Goal: Task Accomplishment & Management: Manage account settings

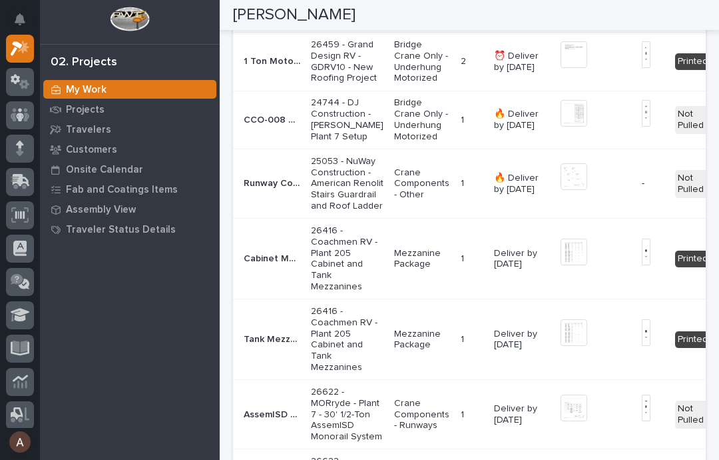
scroll to position [1108, 0]
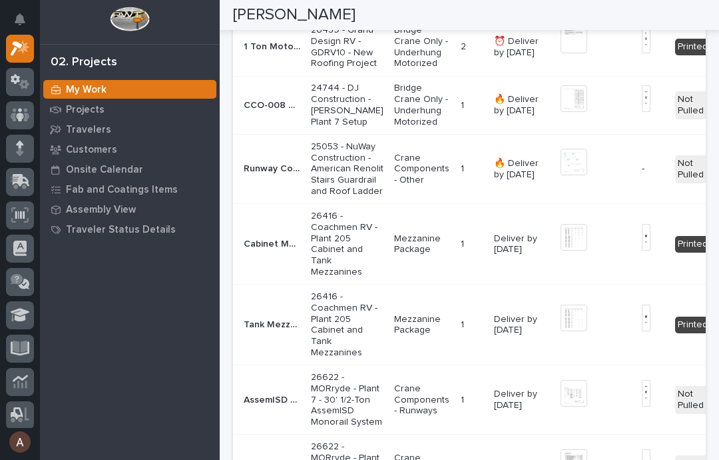
click at [561, 175] on img at bounding box center [574, 162] width 27 height 27
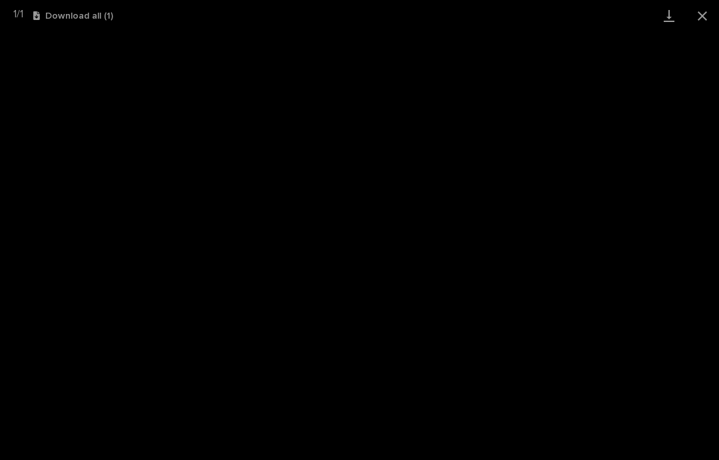
click at [663, 20] on link "Download" at bounding box center [669, 15] width 33 height 31
click at [706, 14] on button "Close gallery" at bounding box center [702, 15] width 33 height 31
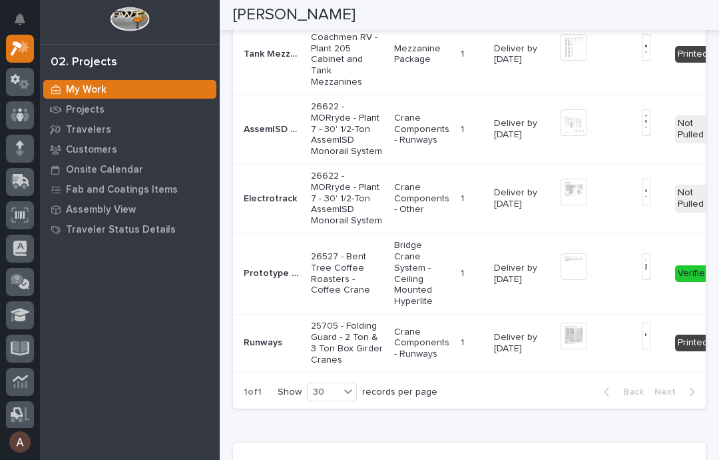
scroll to position [0, 0]
click at [561, 136] on img at bounding box center [574, 122] width 27 height 27
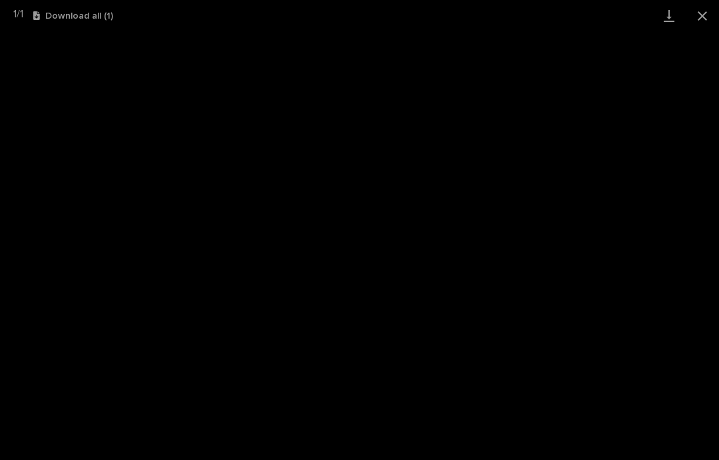
click at [666, 19] on link "Download" at bounding box center [669, 15] width 33 height 31
click at [704, 19] on button "Close gallery" at bounding box center [702, 15] width 33 height 31
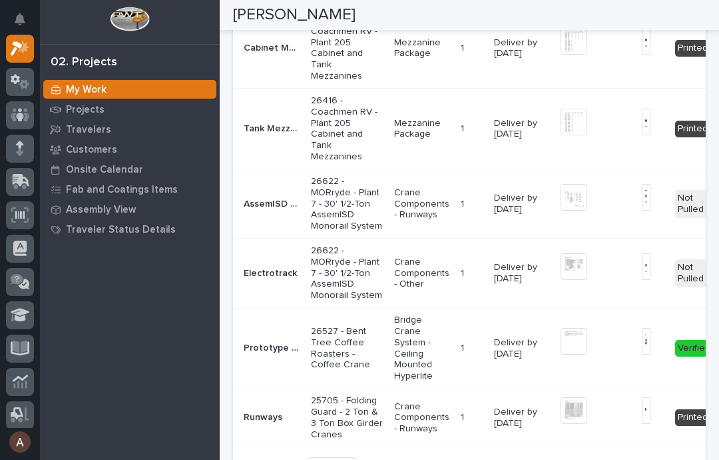
scroll to position [1330, 0]
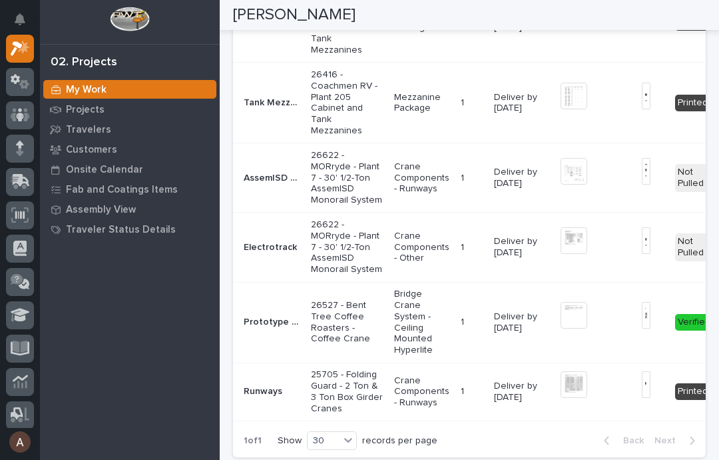
click at [561, 185] on img at bounding box center [574, 171] width 27 height 27
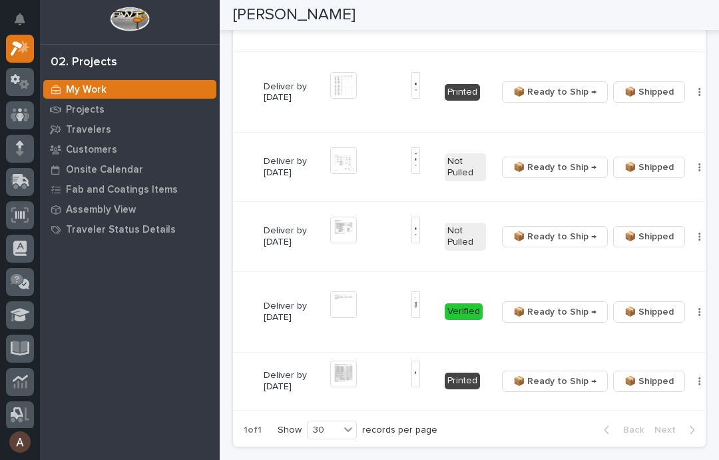
scroll to position [0, 230]
click at [691, 172] on button "button" at bounding box center [700, 167] width 19 height 9
click at [627, 268] on span "🔩 Hardware" at bounding box center [621, 267] width 56 height 16
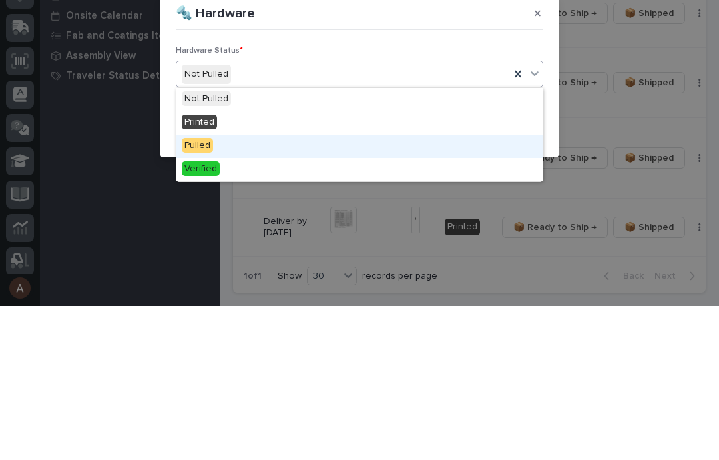
click at [254, 288] on div "Pulled" at bounding box center [360, 299] width 366 height 23
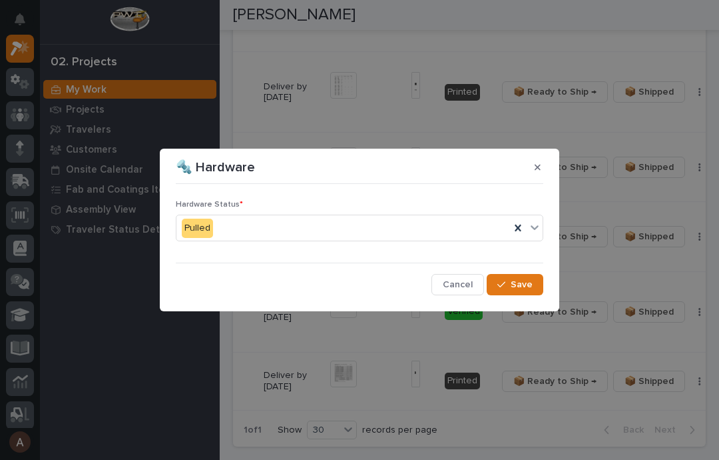
click at [526, 285] on span "Save" at bounding box center [522, 284] width 22 height 12
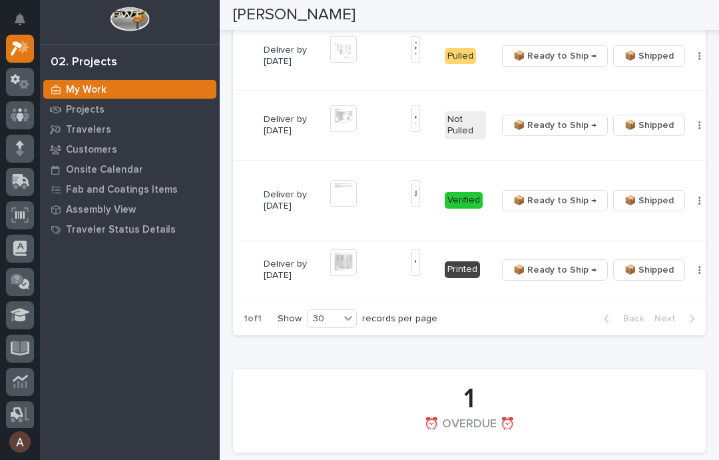
click at [672, 136] on div "📦 Ready to Ship → 📦 Shipped ✏️ Schedule 🔩 Hardware" at bounding box center [608, 125] width 223 height 21
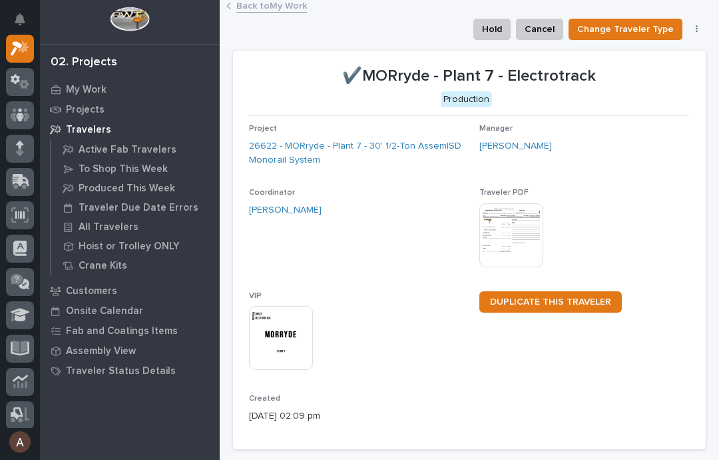
scroll to position [-3, 0]
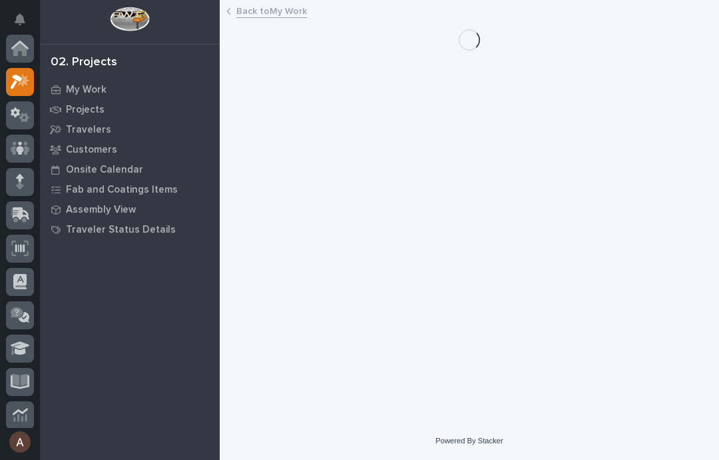
scroll to position [33, 0]
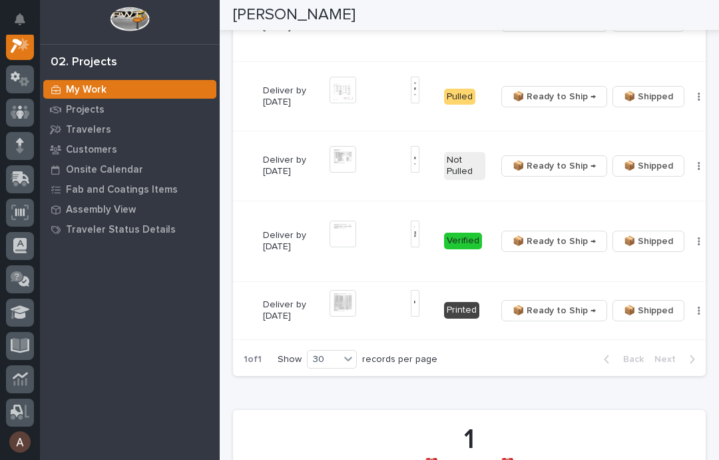
scroll to position [0, 230]
click at [666, 177] on div "📦 Ready to Ship → 📦 Shipped ✏️ Schedule 🔩 Hardware" at bounding box center [608, 165] width 223 height 21
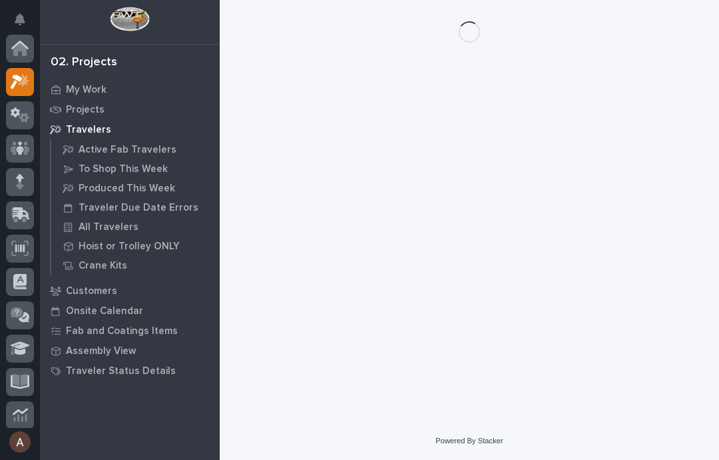
scroll to position [36, 0]
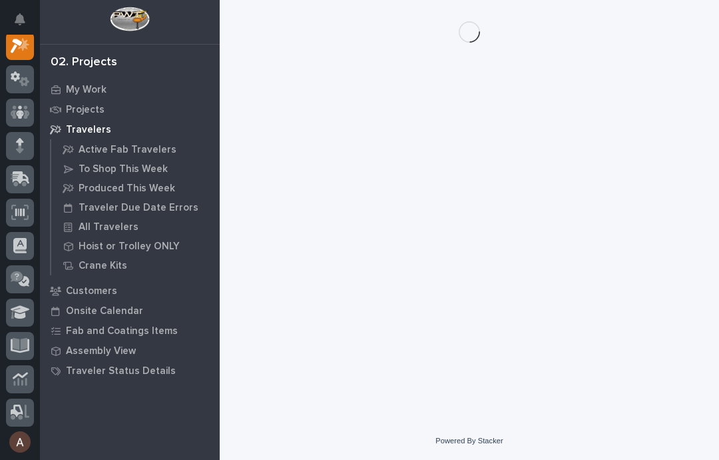
click at [663, 234] on div "Loading... Saving… Loading... Saving…" at bounding box center [469, 194] width 486 height 388
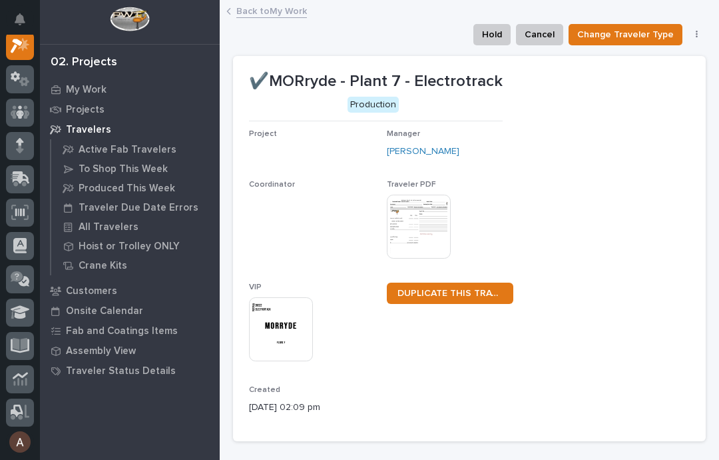
scroll to position [33, 0]
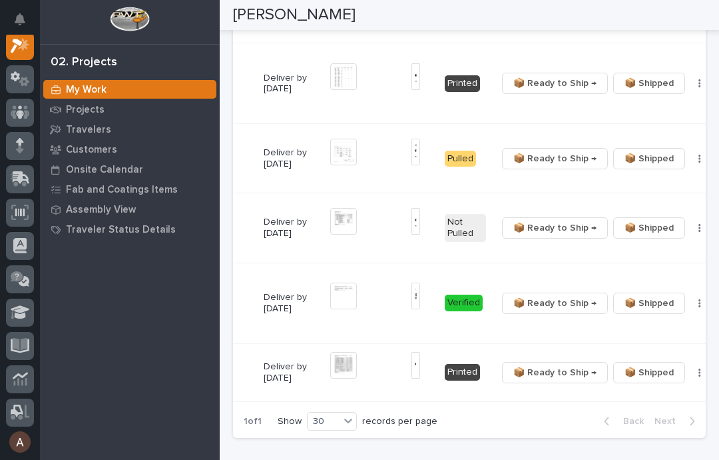
scroll to position [0, 230]
click at [691, 232] on button "button" at bounding box center [700, 227] width 19 height 9
click at [627, 346] on span "🔩 Hardware" at bounding box center [621, 346] width 56 height 16
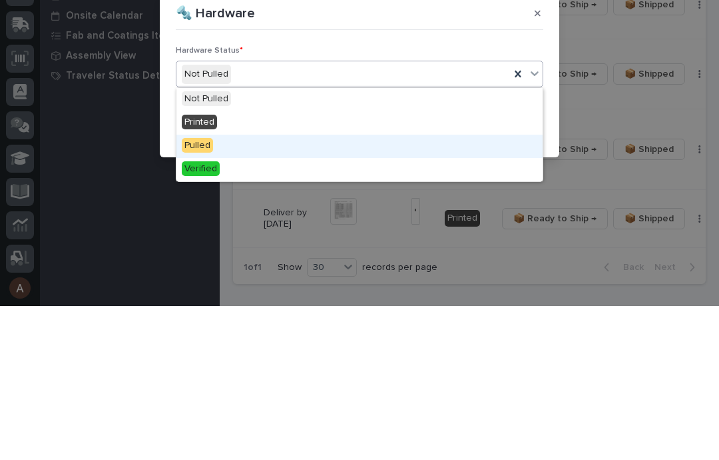
click at [268, 288] on div "Pulled" at bounding box center [360, 299] width 366 height 23
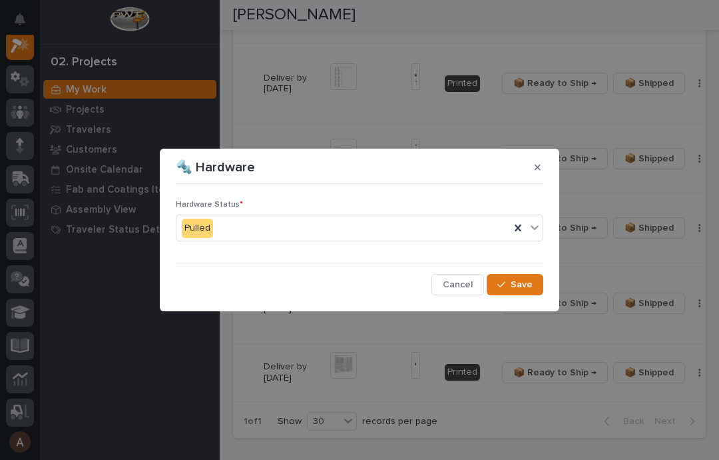
click at [535, 282] on button "Save" at bounding box center [515, 284] width 57 height 21
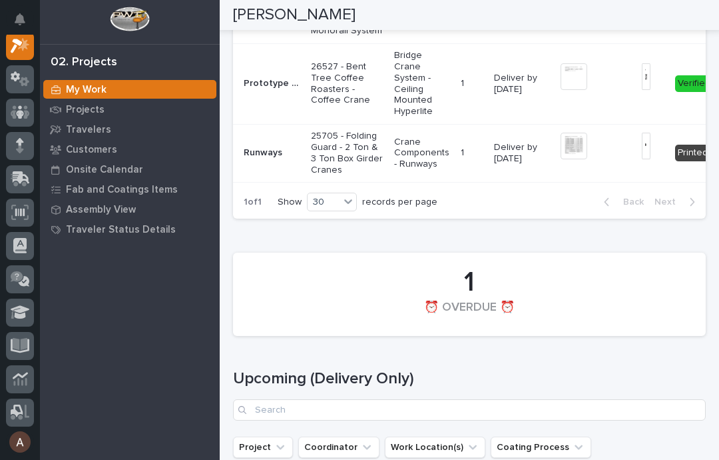
scroll to position [0, 0]
click at [268, 89] on p "Prototype Hook Device" at bounding box center [273, 82] width 59 height 14
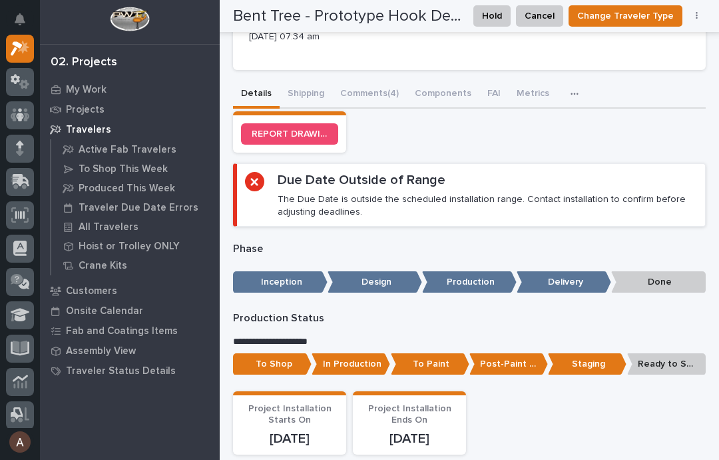
scroll to position [424, 0]
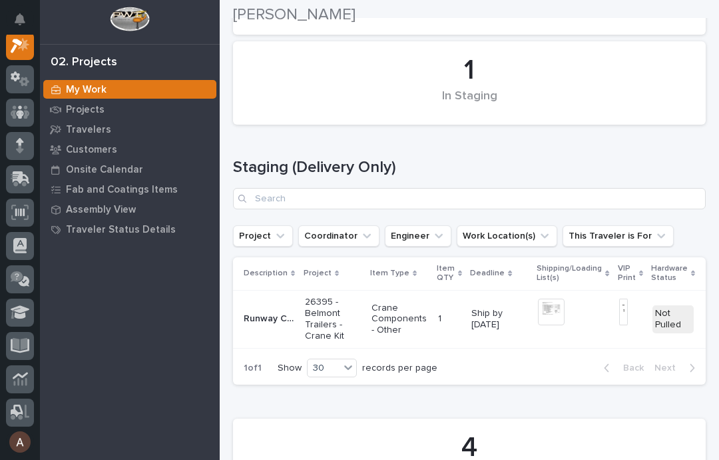
scroll to position [174, 0]
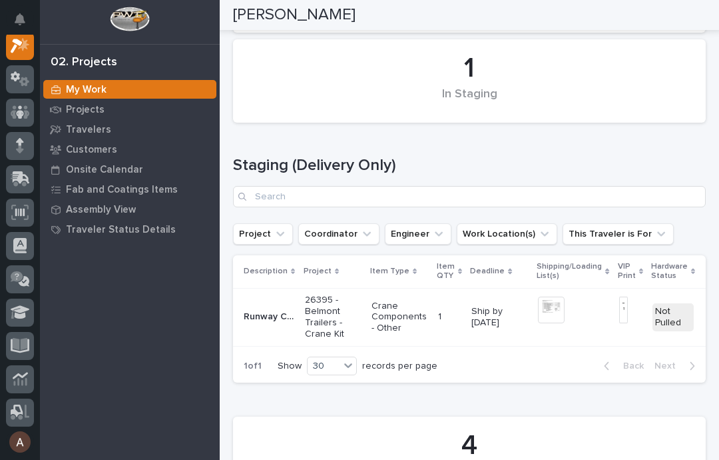
click at [546, 306] on img at bounding box center [551, 309] width 27 height 27
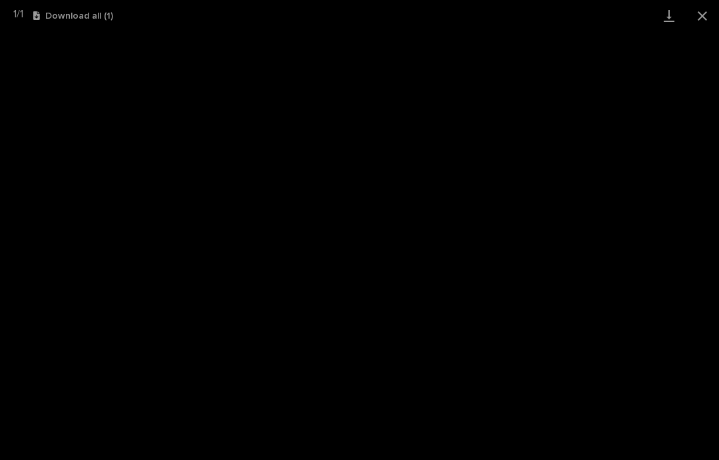
click at [663, 19] on link "Download" at bounding box center [669, 15] width 33 height 31
click at [705, 19] on button "Close gallery" at bounding box center [702, 15] width 33 height 31
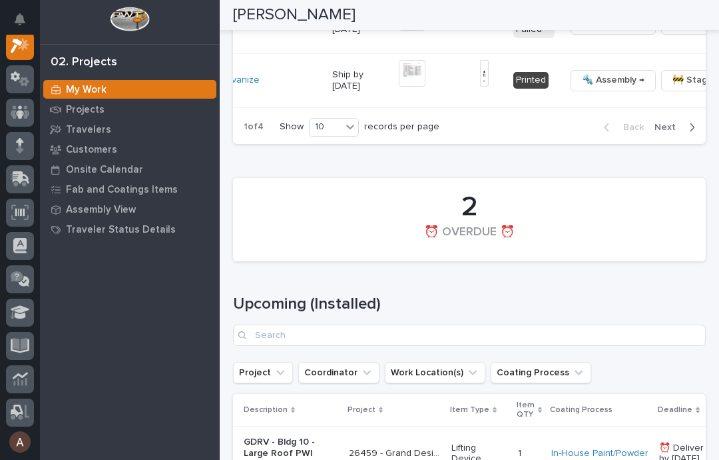
scroll to position [0, 345]
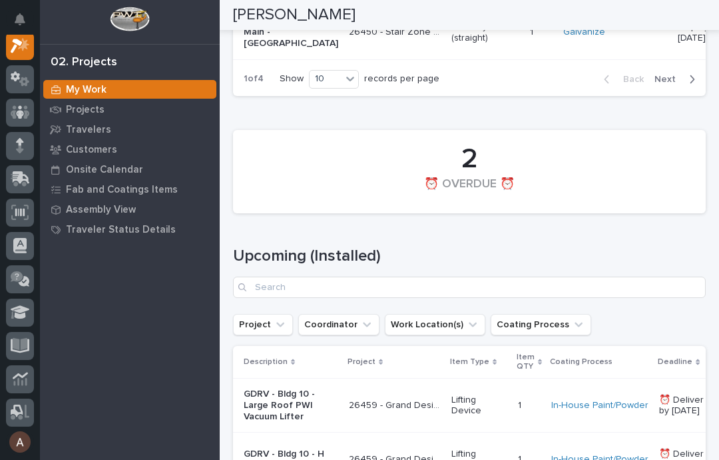
scroll to position [2580, 0]
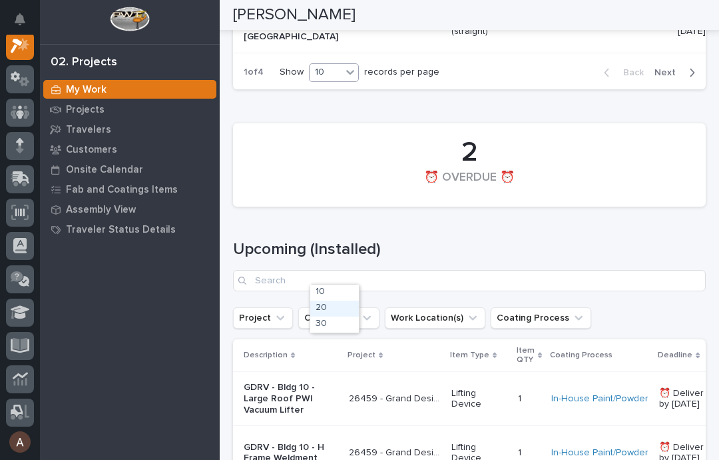
click at [332, 307] on div "20" at bounding box center [334, 308] width 49 height 16
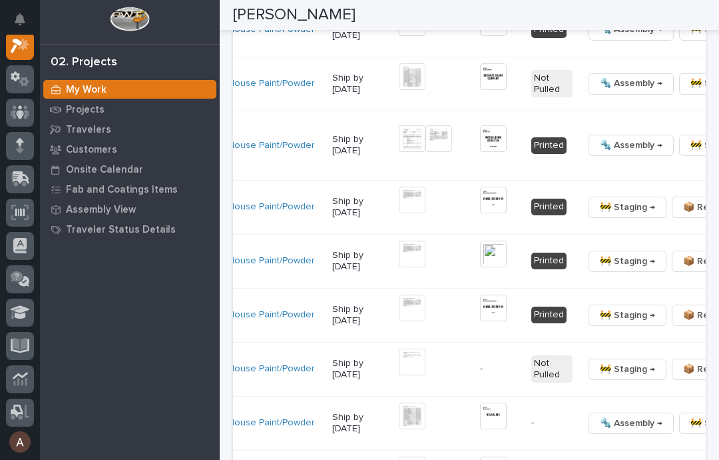
scroll to position [0, 345]
click at [611, 193] on span "🔩 Hardware" at bounding box center [600, 185] width 56 height 16
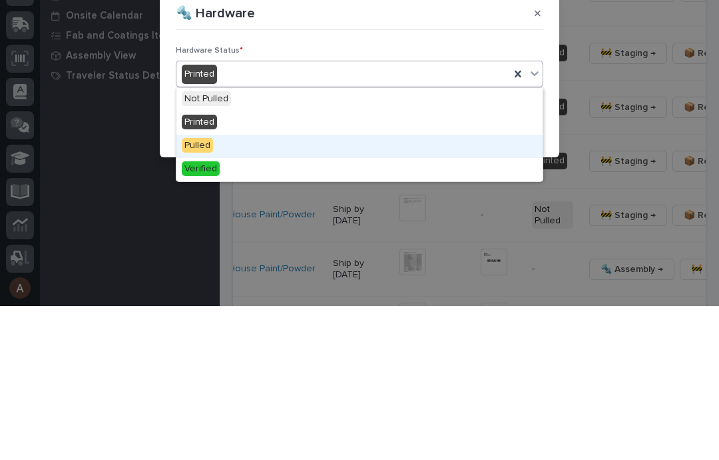
click at [248, 288] on div "Pulled" at bounding box center [360, 299] width 366 height 23
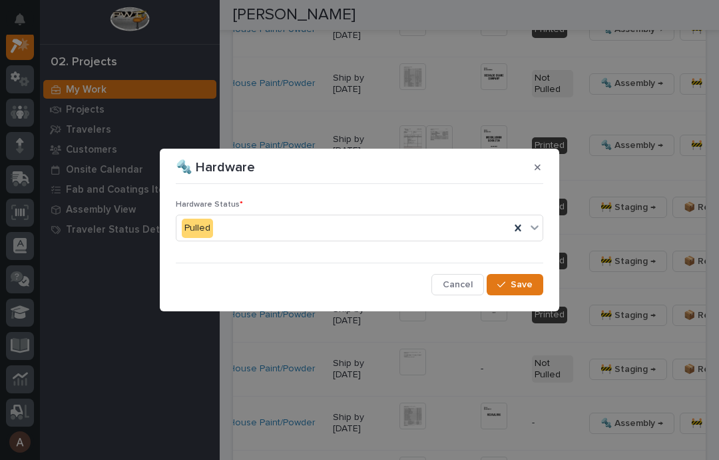
click at [526, 285] on span "Save" at bounding box center [522, 284] width 22 height 12
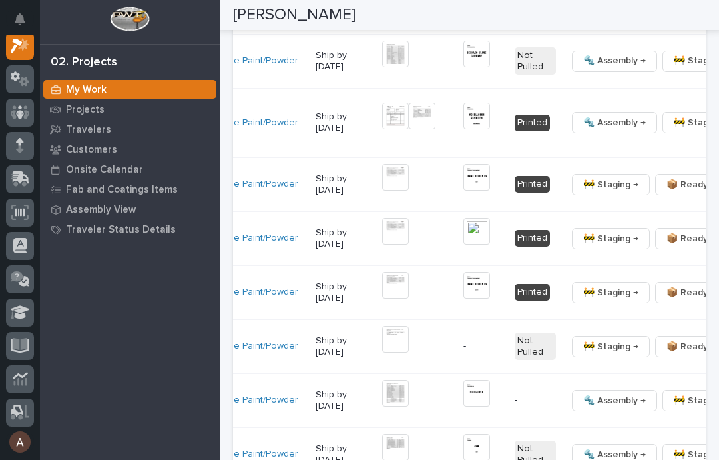
scroll to position [0, 360]
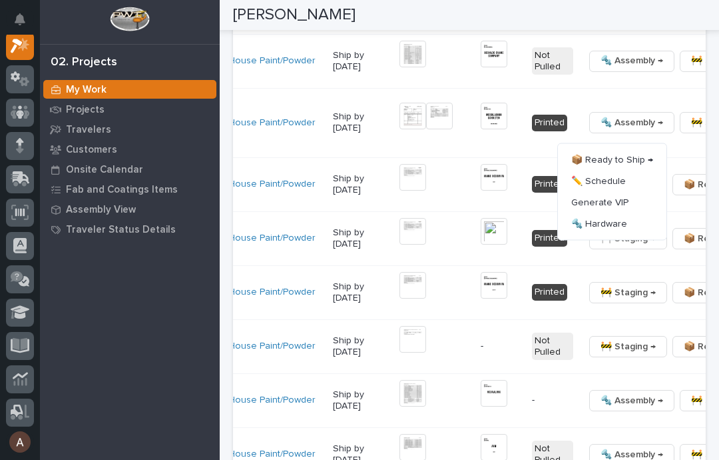
click at [606, 231] on span "🔩 Hardware" at bounding box center [600, 223] width 56 height 16
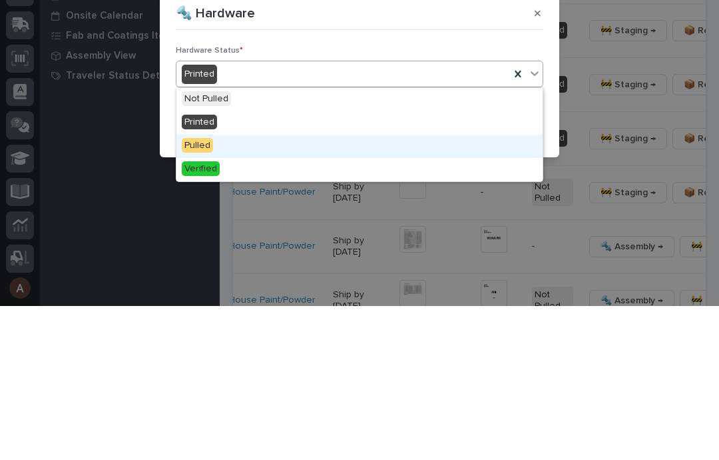
click at [258, 288] on div "Pulled" at bounding box center [360, 299] width 366 height 23
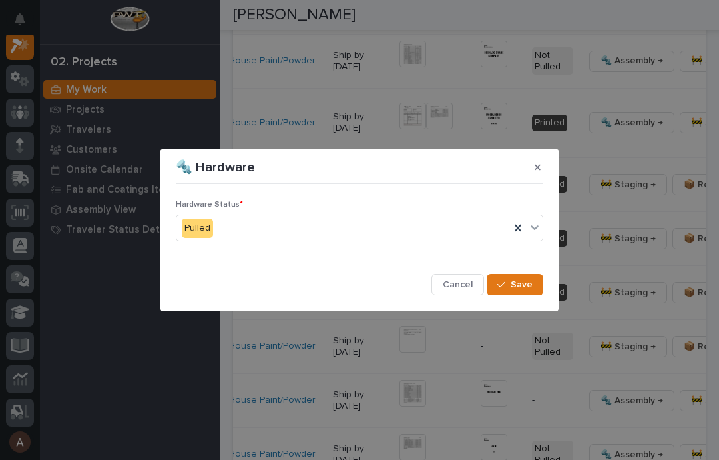
click at [522, 277] on button "Save" at bounding box center [515, 284] width 57 height 21
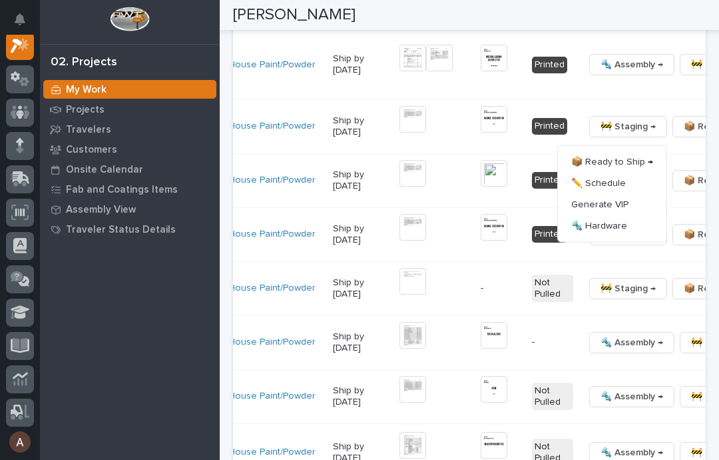
click at [605, 233] on span "🔩 Hardware" at bounding box center [600, 225] width 56 height 16
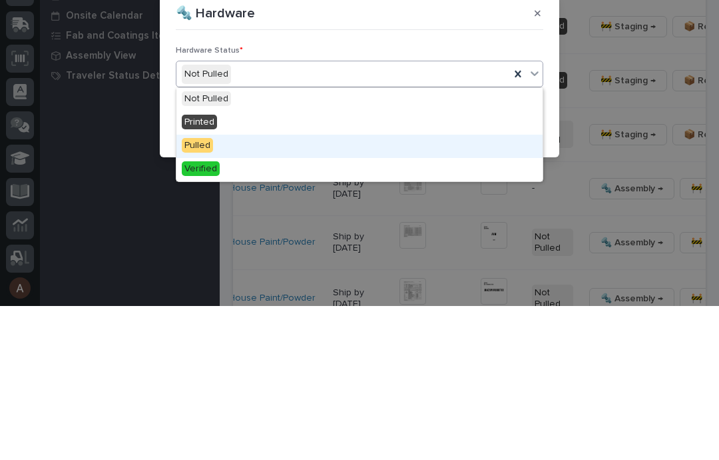
click at [234, 288] on div "Pulled" at bounding box center [360, 299] width 366 height 23
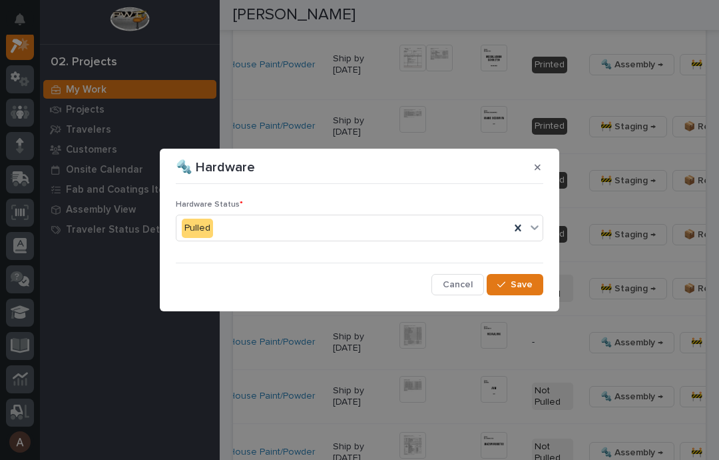
click at [523, 284] on span "Save" at bounding box center [522, 284] width 22 height 12
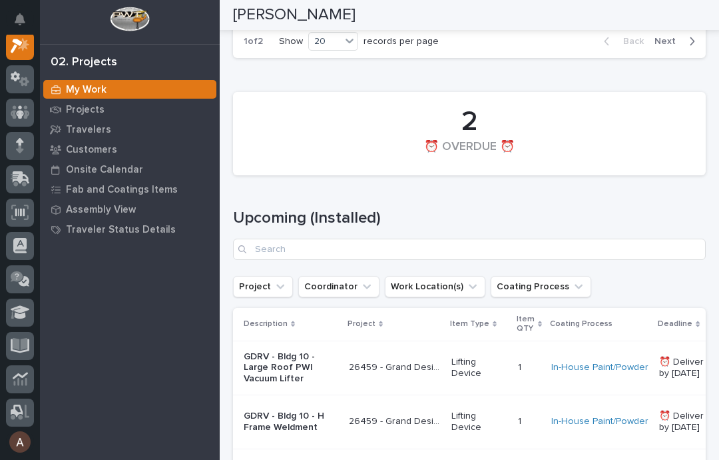
scroll to position [3171, 0]
click at [683, 47] on span "Next" at bounding box center [669, 41] width 29 height 12
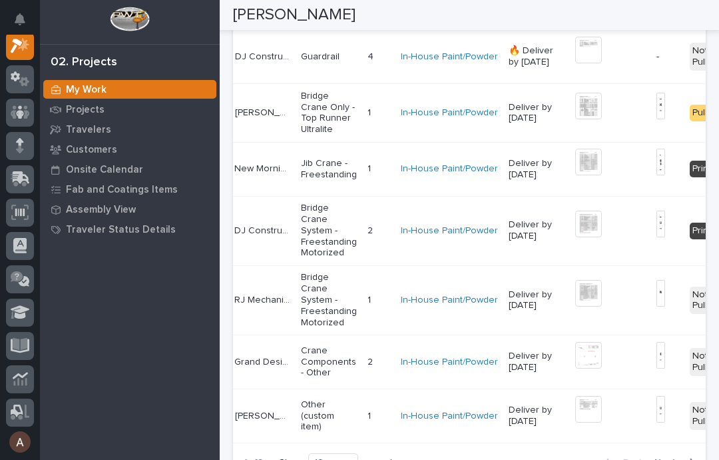
scroll to position [0, 150]
click at [576, 175] on img at bounding box center [589, 162] width 27 height 27
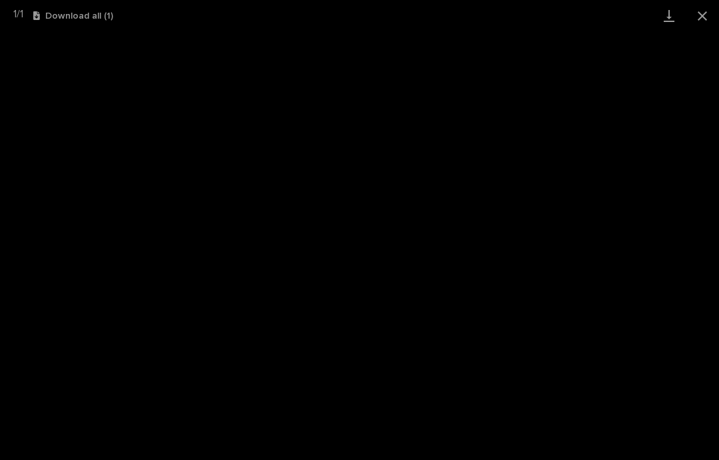
click at [670, 13] on link "Download" at bounding box center [669, 15] width 33 height 31
click at [706, 18] on button "Close gallery" at bounding box center [702, 15] width 33 height 31
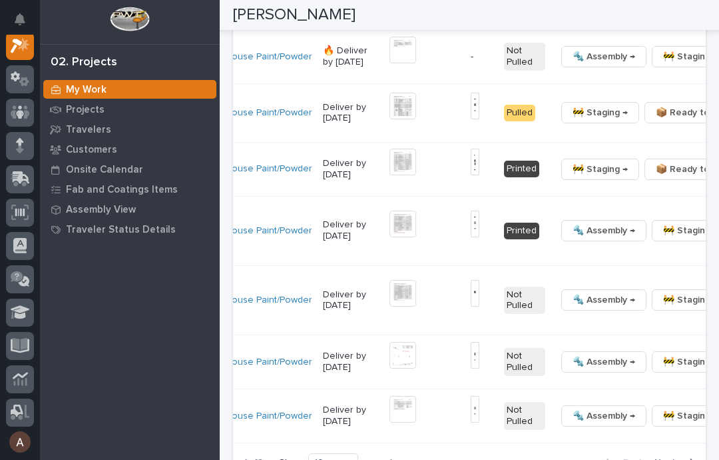
scroll to position [0, 335]
click at [637, 304] on span "🔩 Hardware" at bounding box center [627, 296] width 56 height 16
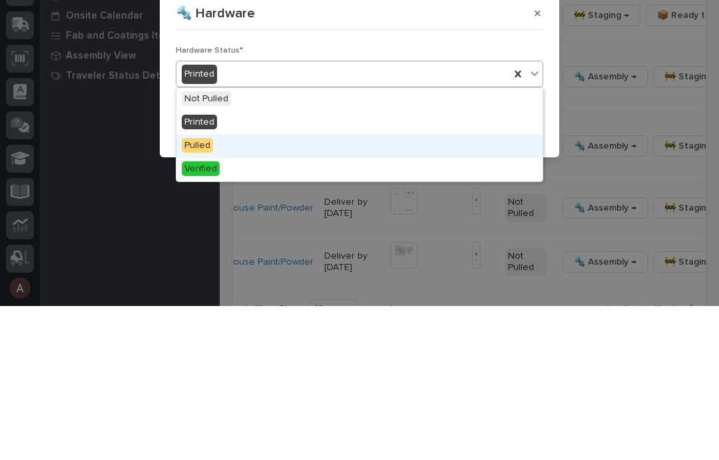
click at [256, 288] on div "Pulled" at bounding box center [360, 299] width 366 height 23
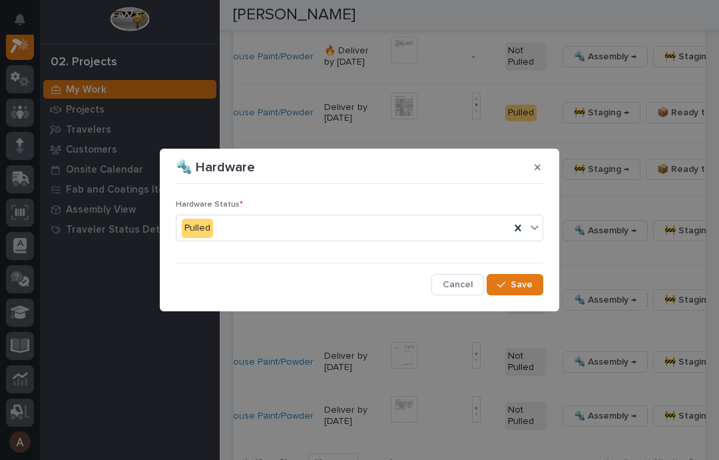
click at [527, 285] on span "Save" at bounding box center [522, 284] width 22 height 12
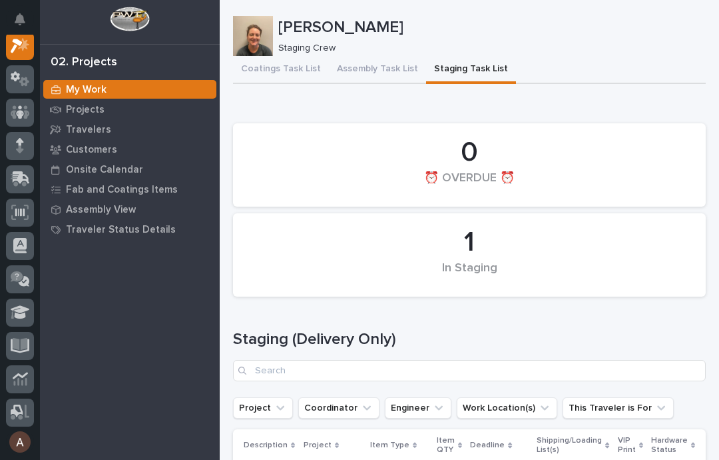
scroll to position [0, 0]
click at [94, 133] on p "Travelers" at bounding box center [88, 130] width 45 height 12
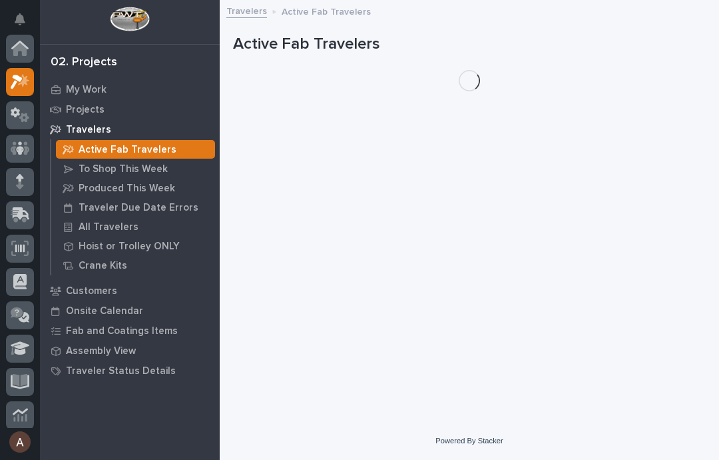
scroll to position [33, 0]
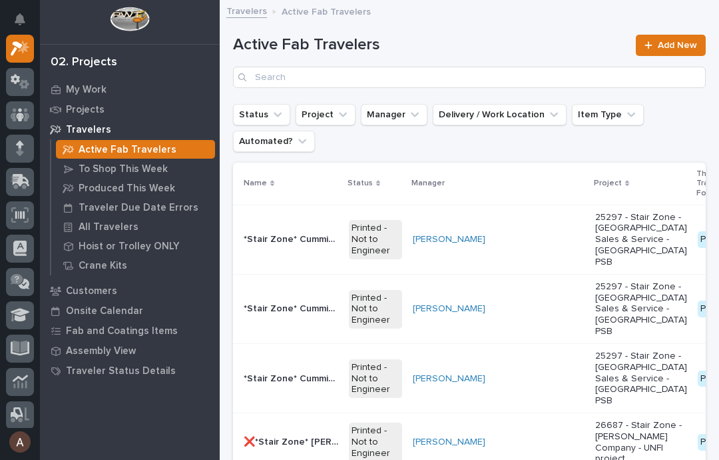
click at [123, 231] on p "All Travelers" at bounding box center [109, 227] width 60 height 12
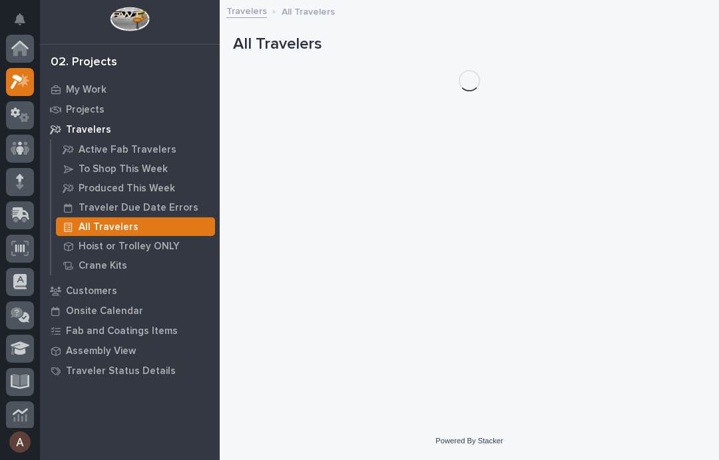
scroll to position [33, 0]
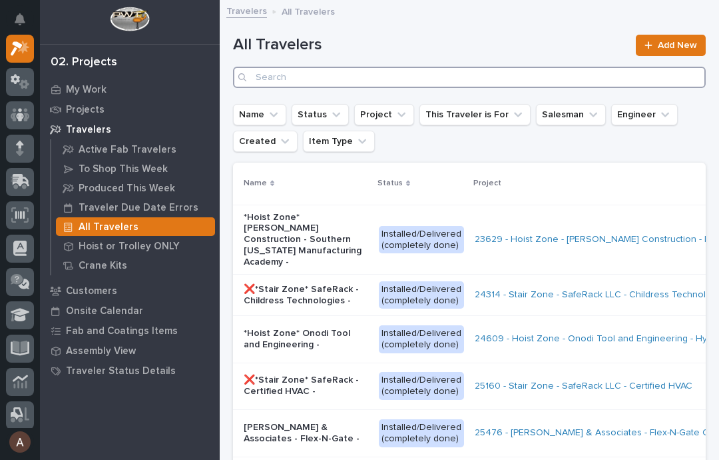
click at [447, 83] on input "Search" at bounding box center [469, 77] width 473 height 21
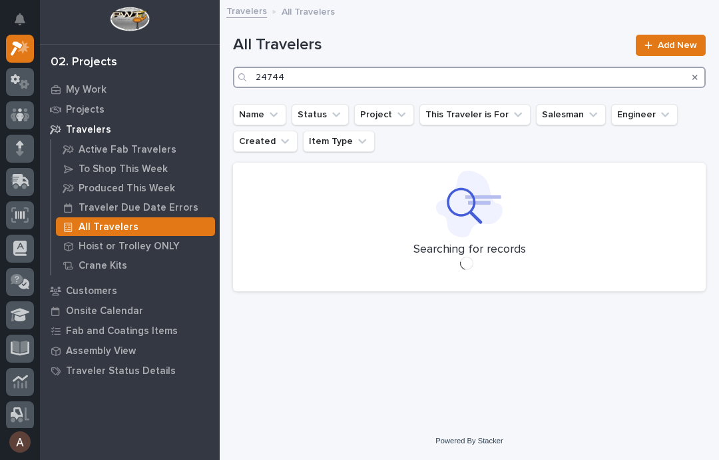
type input "24744"
click at [471, 16] on div "Travelers All Travelers" at bounding box center [470, 12] width 500 height 19
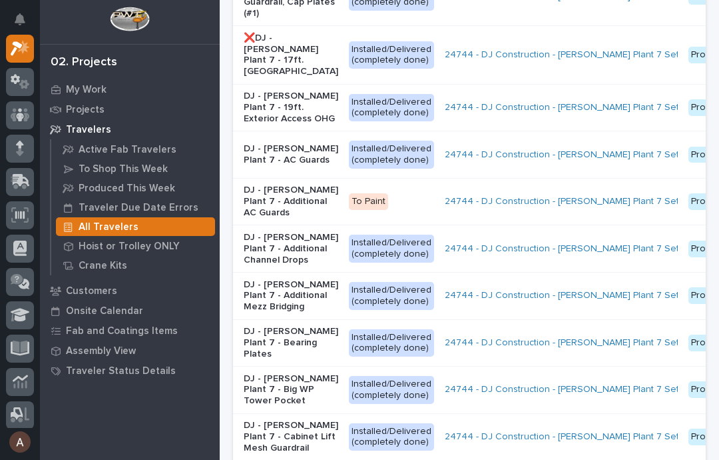
scroll to position [448, 0]
click at [278, 217] on p "DJ - [PERSON_NAME] Plant 7 - Additional AC Guards" at bounding box center [291, 200] width 95 height 33
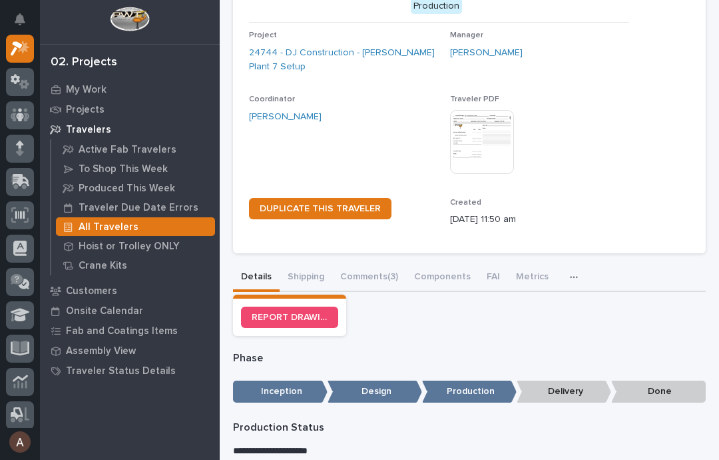
scroll to position [107, 0]
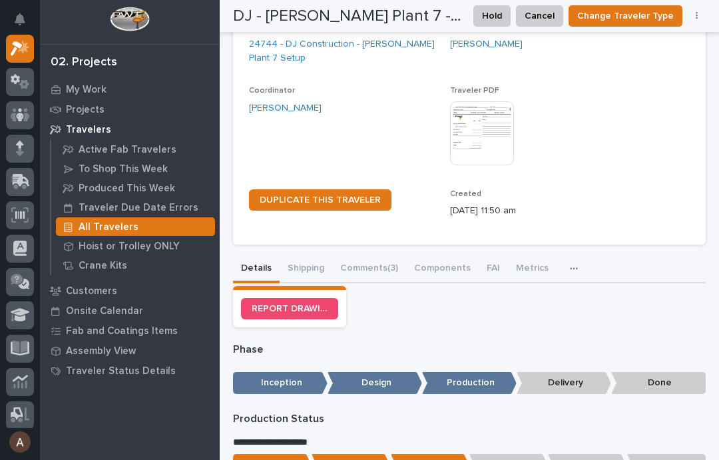
click at [314, 263] on button "Shipping" at bounding box center [306, 269] width 53 height 28
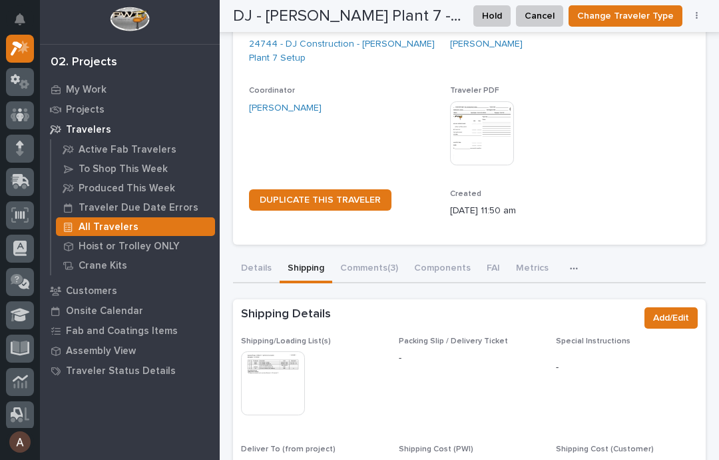
click at [268, 369] on img at bounding box center [273, 383] width 64 height 64
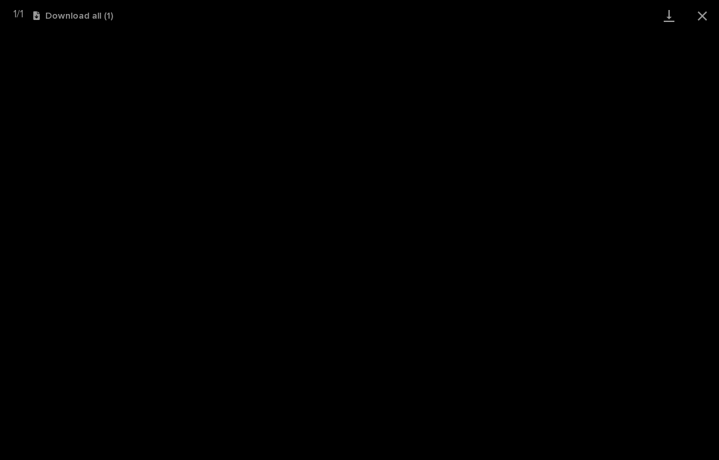
click at [671, 17] on link "Download" at bounding box center [669, 15] width 33 height 31
click at [699, 13] on button "Close gallery" at bounding box center [702, 15] width 33 height 31
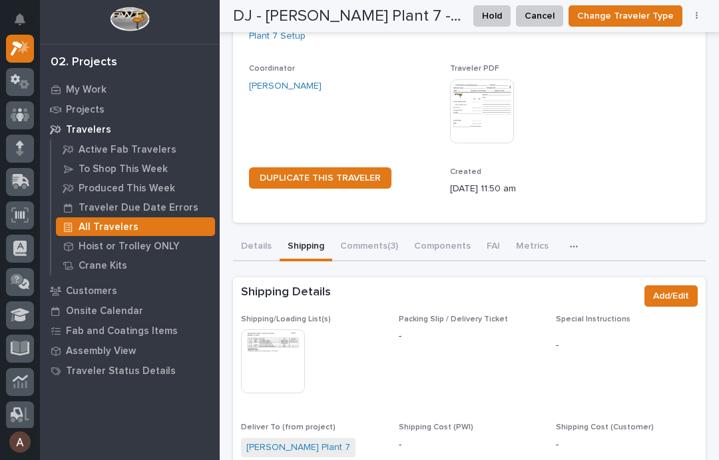
scroll to position [131, 0]
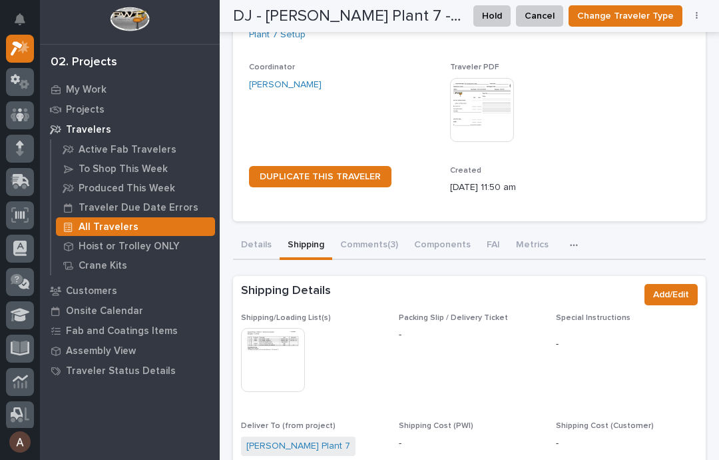
click at [257, 250] on button "Details" at bounding box center [256, 246] width 47 height 28
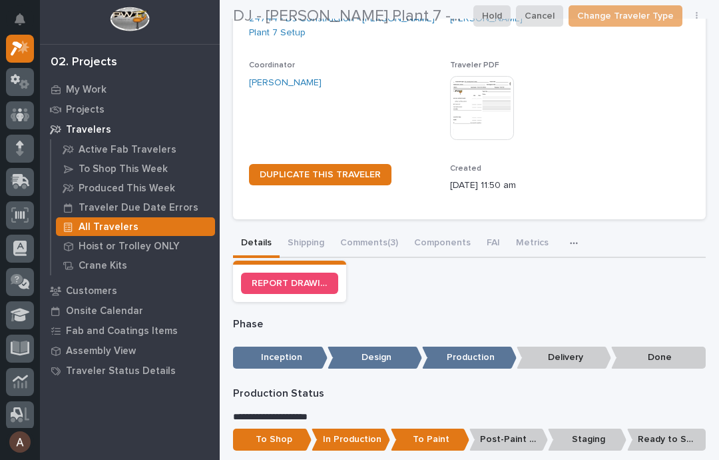
scroll to position [135, 0]
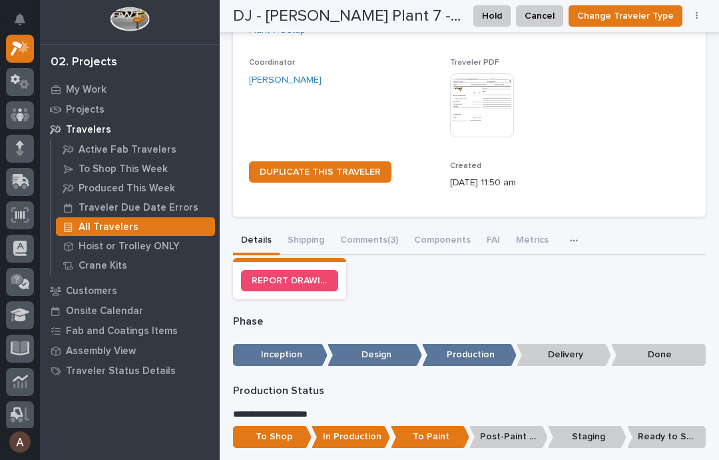
click at [304, 236] on button "Shipping" at bounding box center [306, 241] width 53 height 28
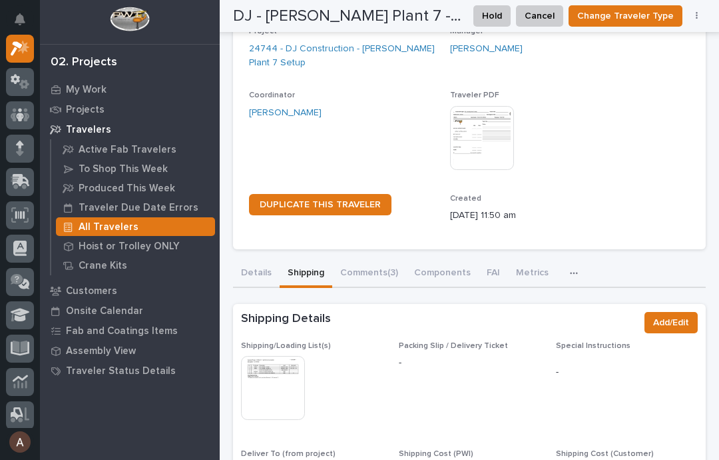
scroll to position [67, 0]
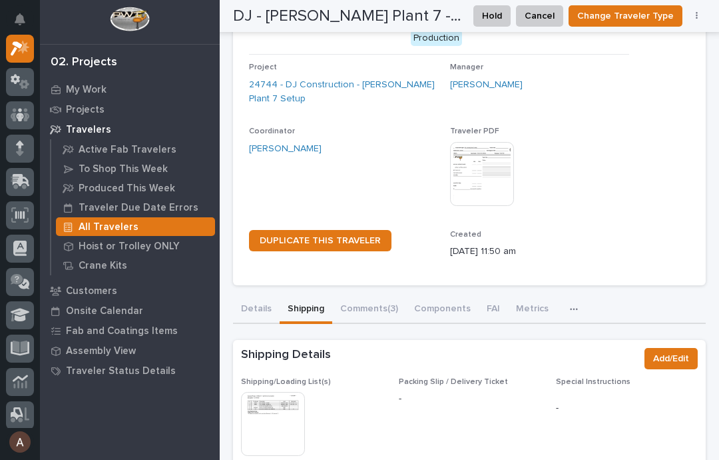
click at [697, 13] on icon "button" at bounding box center [697, 16] width 2 height 8
click at [662, 65] on span "Generate VIP" at bounding box center [648, 64] width 57 height 16
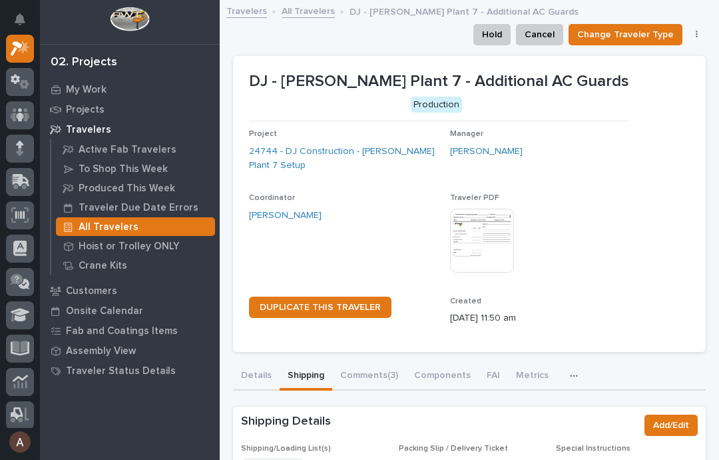
scroll to position [0, 0]
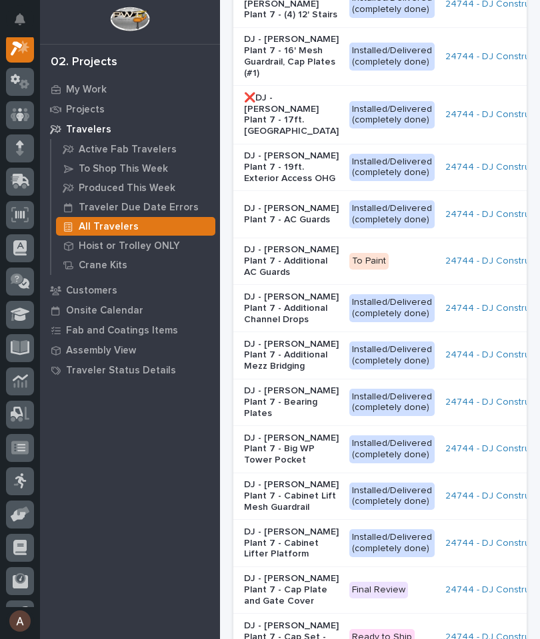
scroll to position [0, -1]
click at [264, 278] on p "DJ - [PERSON_NAME] Plant 7 - Additional AC Guards" at bounding box center [291, 260] width 95 height 33
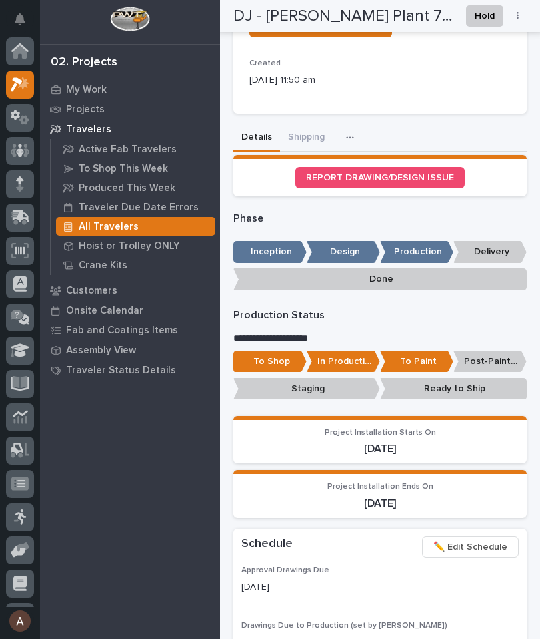
click at [24, 77] on icon at bounding box center [23, 83] width 11 height 13
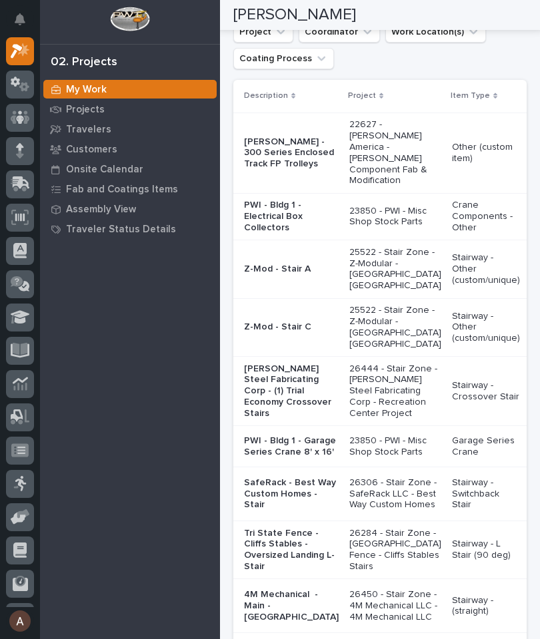
click at [266, 420] on p "[PERSON_NAME] Steel Fabricating Corp - (1) Trial Economy Crossover Stairs" at bounding box center [291, 392] width 95 height 56
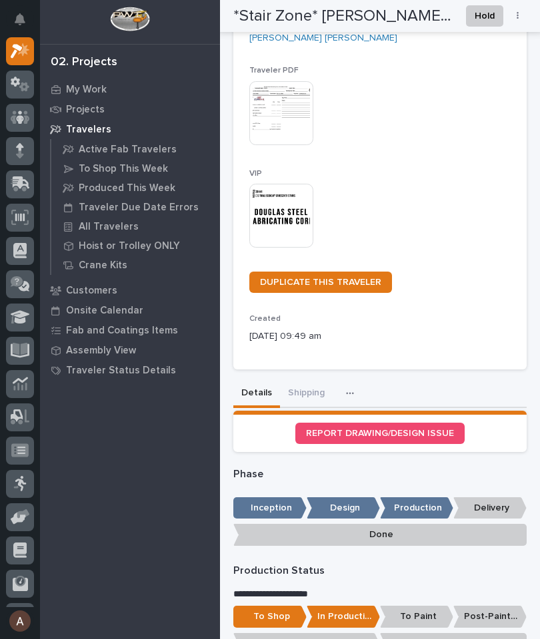
scroll to position [275, 0]
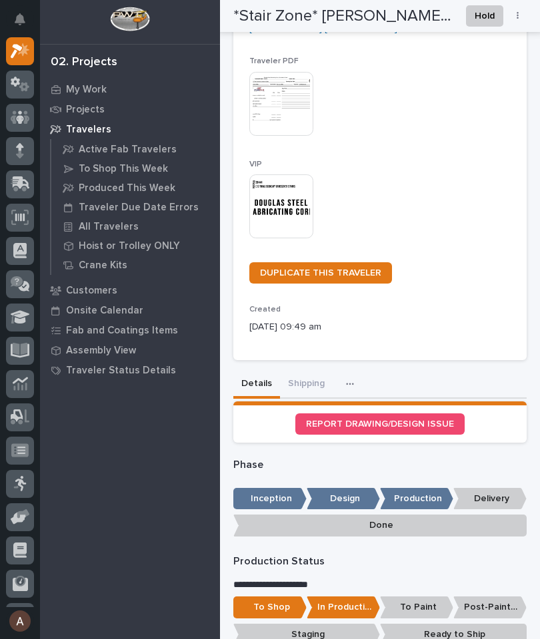
click at [311, 378] on button "Shipping" at bounding box center [306, 385] width 53 height 28
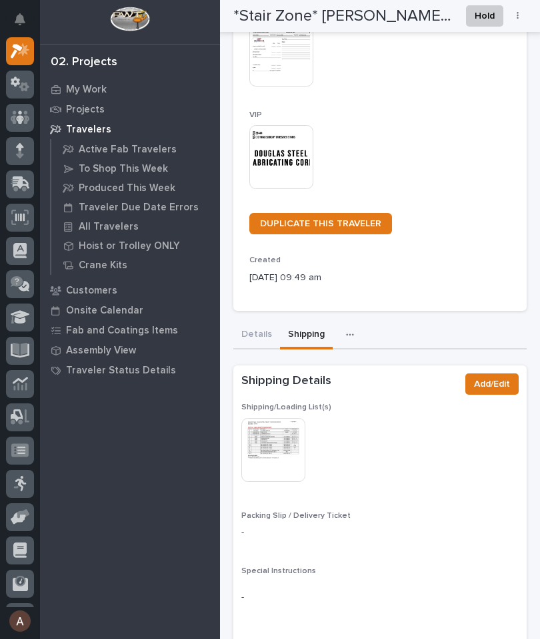
scroll to position [325, 0]
click at [286, 439] on img at bounding box center [273, 450] width 64 height 64
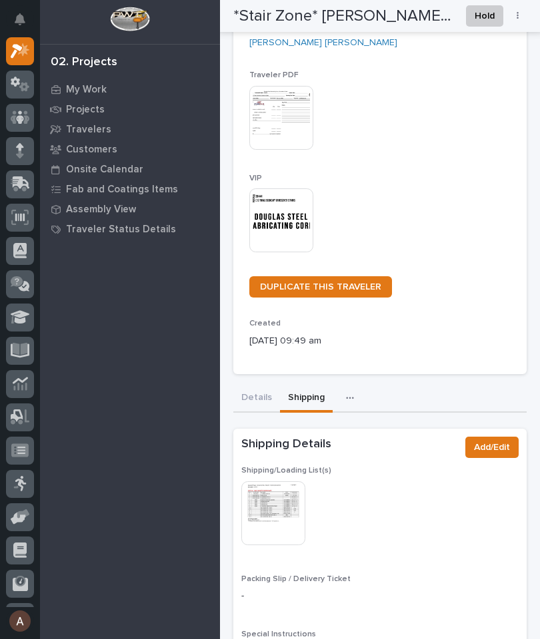
scroll to position [260, 0]
click at [252, 394] on button "Details" at bounding box center [256, 400] width 47 height 28
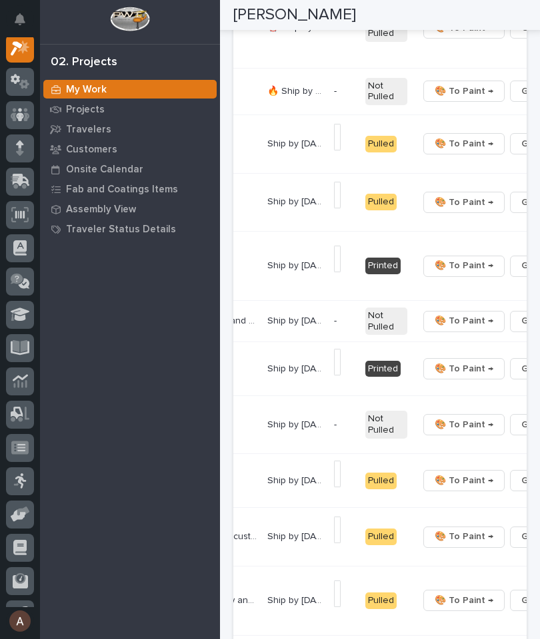
scroll to position [0, 379]
click at [476, 488] on button "🔩 Hardware" at bounding box center [455, 484] width 88 height 21
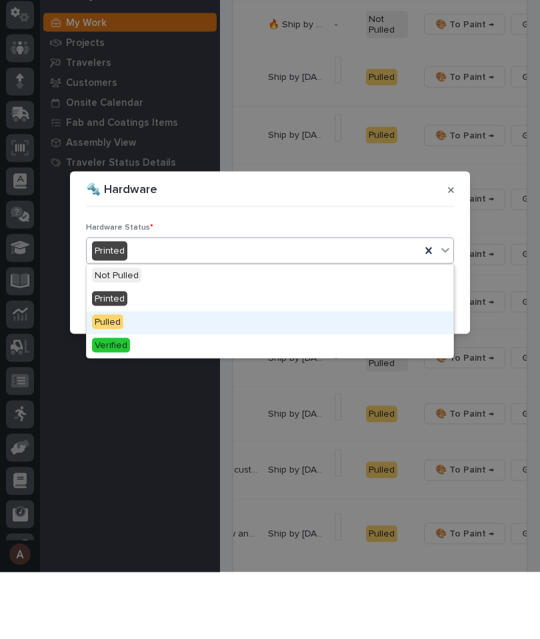
click at [305, 378] on div "Pulled" at bounding box center [270, 389] width 366 height 23
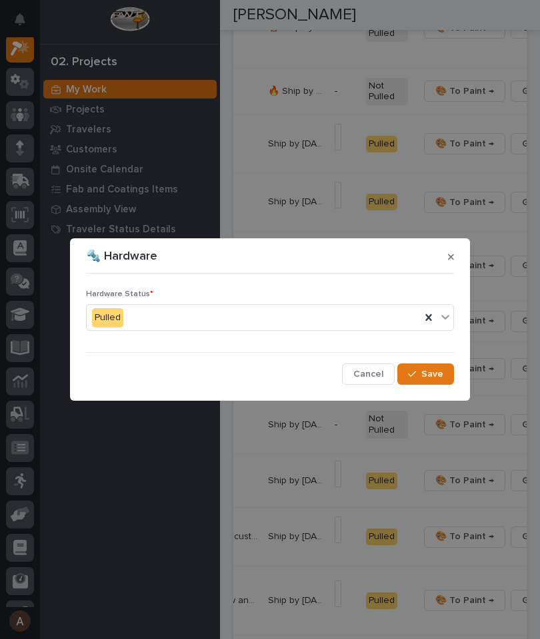
click at [434, 380] on span "Save" at bounding box center [432, 374] width 22 height 12
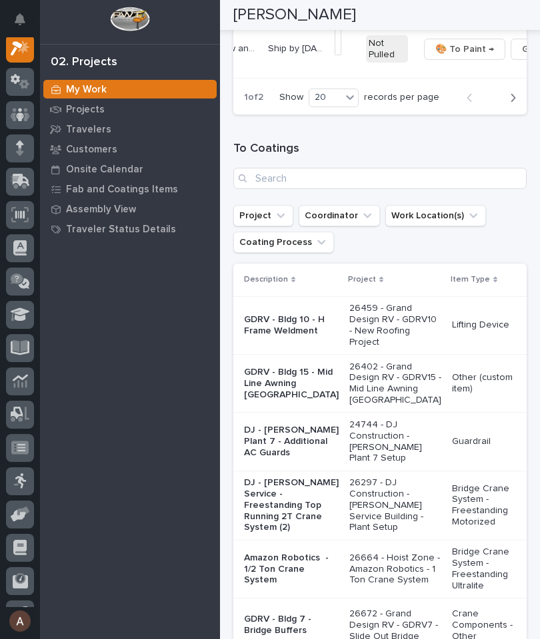
click at [339, 410] on div "10" at bounding box center [334, 411] width 49 height 16
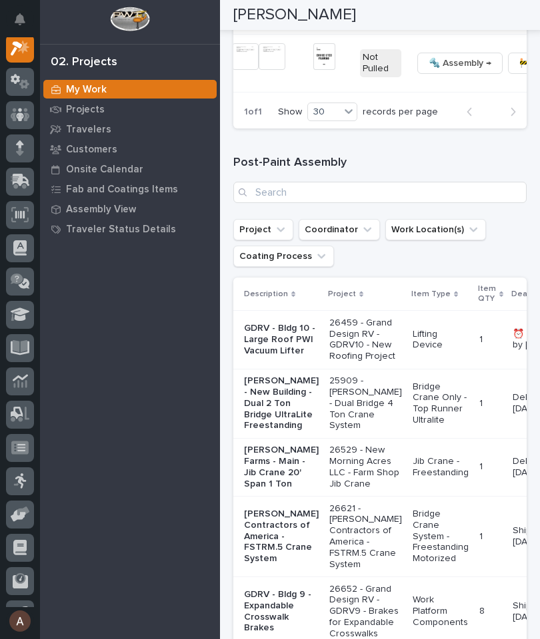
scroll to position [0, 482]
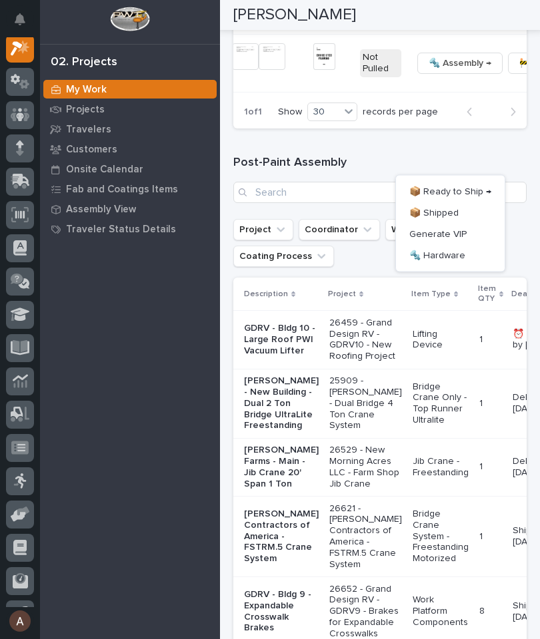
click at [25, 184] on icon at bounding box center [20, 181] width 19 height 15
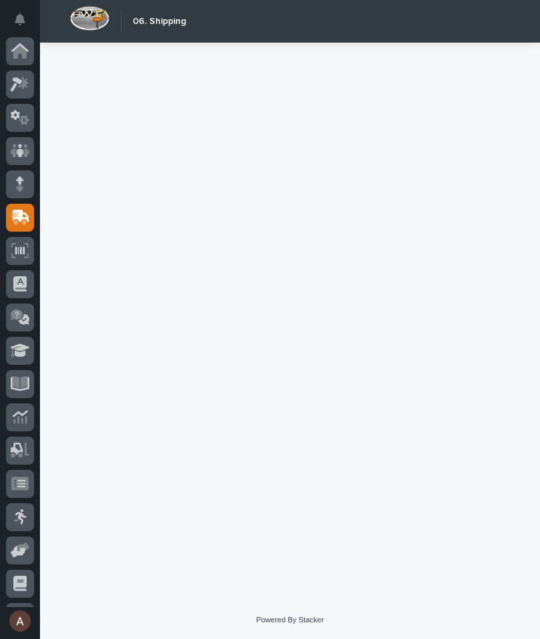
scroll to position [63, 0]
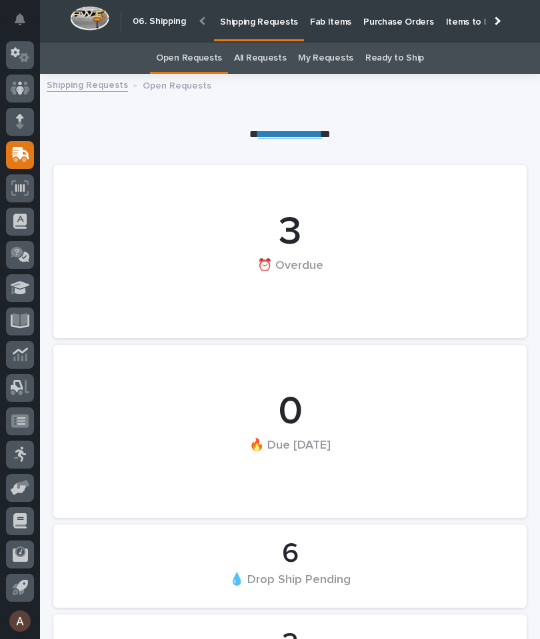
click at [330, 18] on p "Fab Items" at bounding box center [330, 14] width 41 height 28
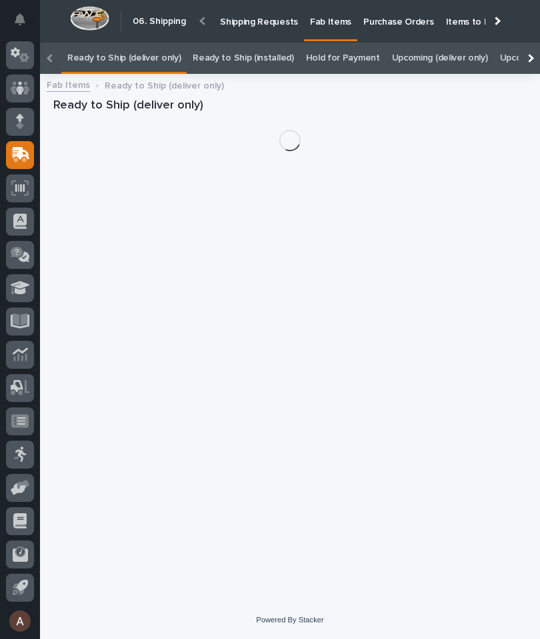
click at [534, 43] on div at bounding box center [528, 58] width 21 height 31
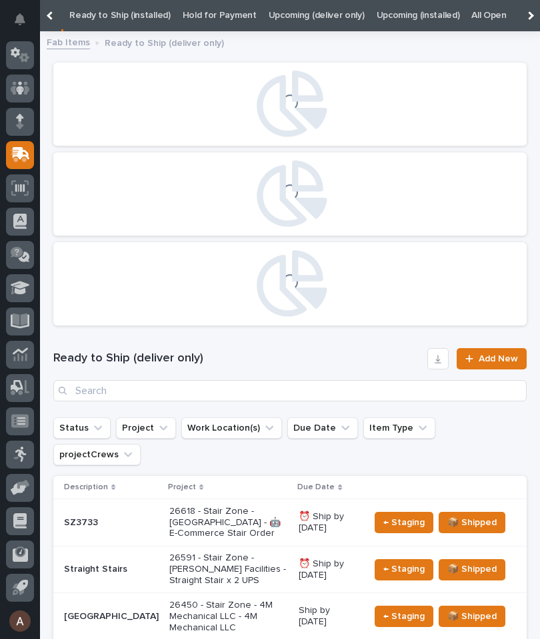
scroll to position [0, 135]
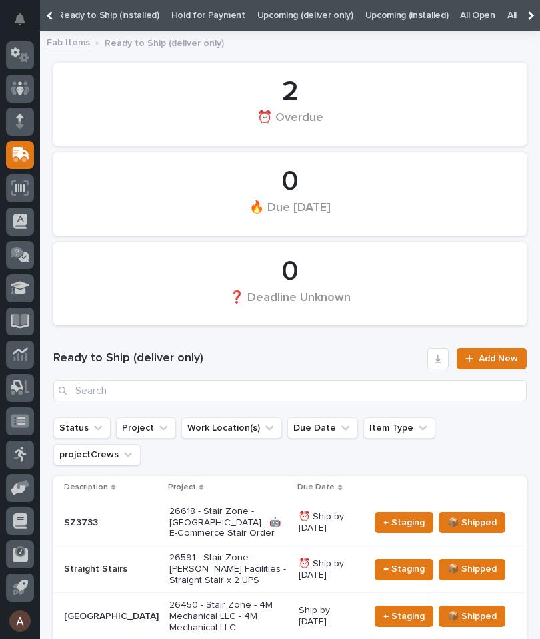
click at [507, 8] on link "All" at bounding box center [511, 15] width 9 height 31
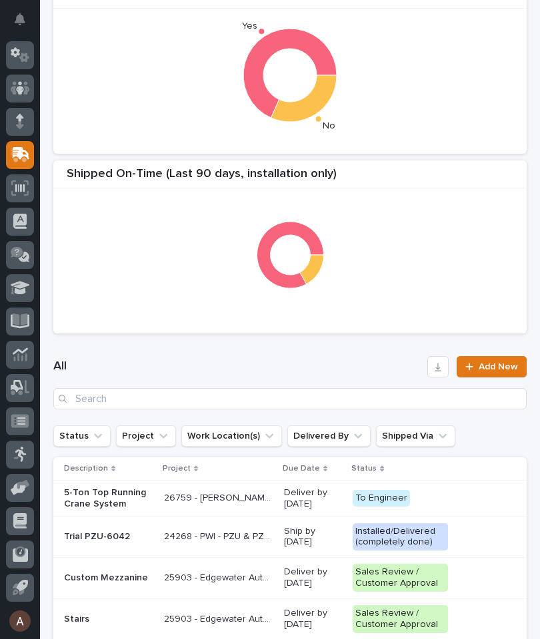
scroll to position [304, 0]
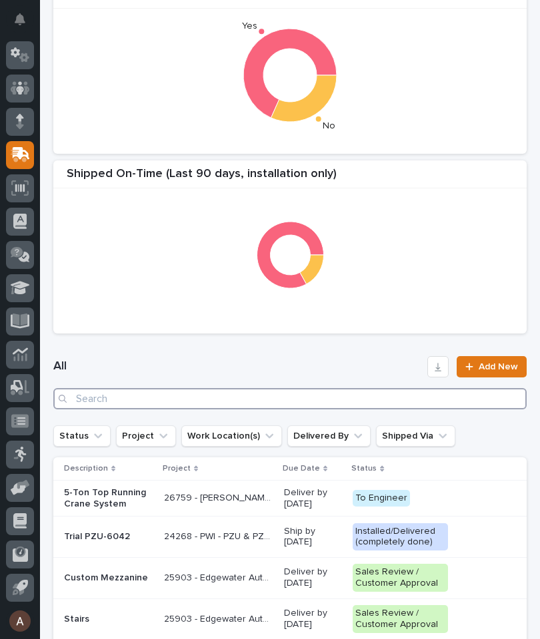
click at [331, 406] on input "Search" at bounding box center [289, 398] width 473 height 21
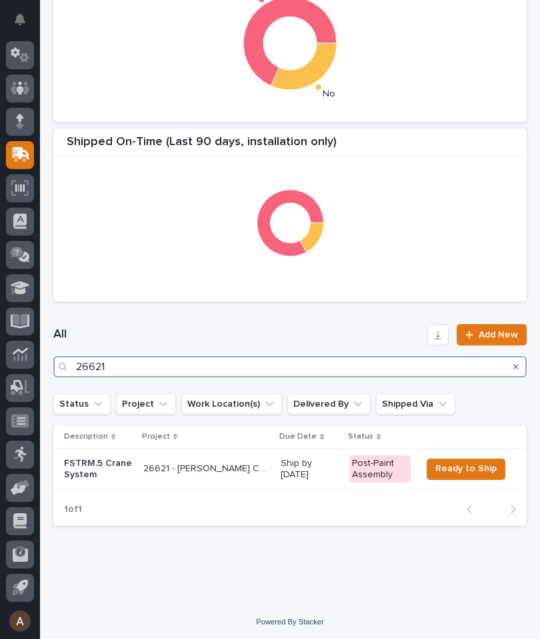
type input "26621"
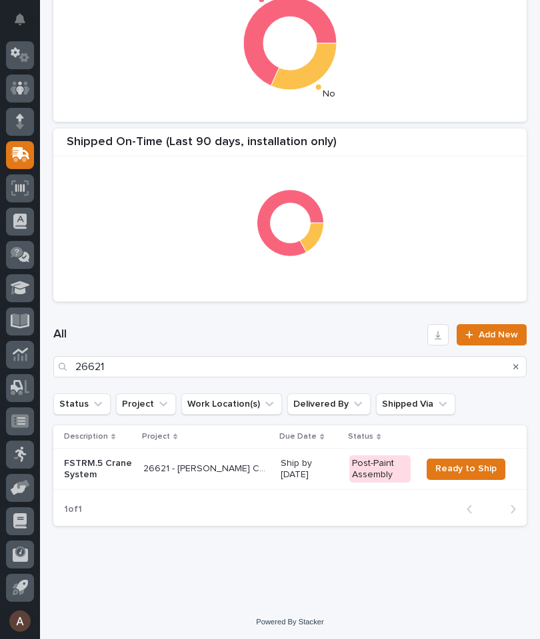
click at [314, 291] on div "Shipped On-Time (Last 90 days, installation only)" at bounding box center [289, 215] width 473 height 173
click at [85, 460] on p "FSTRM.5 Crane System" at bounding box center [98, 469] width 69 height 23
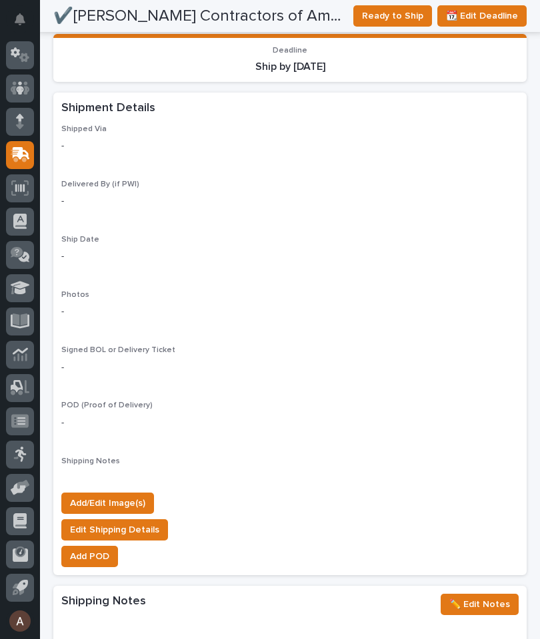
click at [139, 496] on span "Add/Edit Image(s)" at bounding box center [107, 504] width 75 height 16
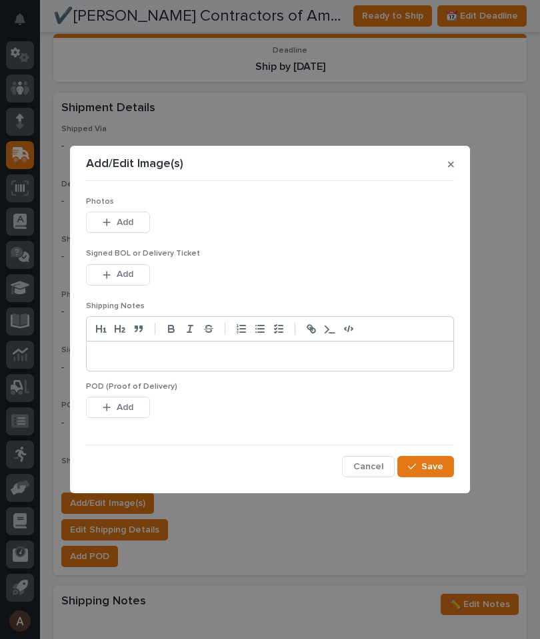
click at [140, 217] on button "Add" at bounding box center [118, 222] width 64 height 21
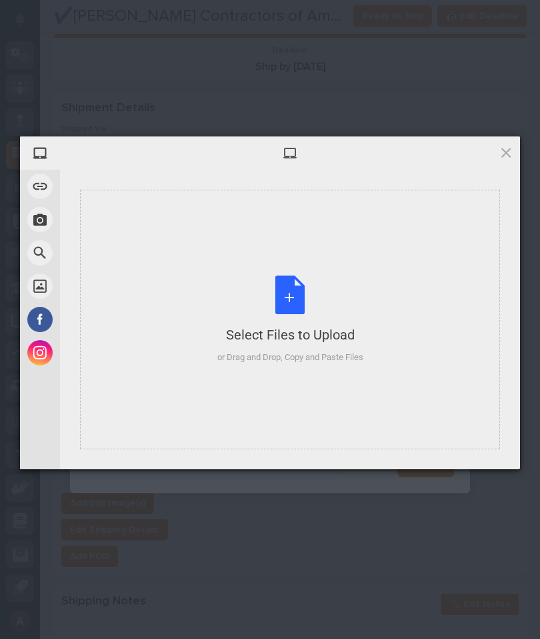
click at [400, 264] on div "Select Files to Upload or Drag and Drop, Copy and Paste Files" at bounding box center [290, 320] width 420 height 260
click at [359, 248] on div "Select Files to Upload or Drag and Drop, Copy and Paste Files" at bounding box center [290, 320] width 420 height 260
click at [392, 308] on div "Select Files to Upload or Drag and Drop, Copy and Paste Files" at bounding box center [290, 320] width 420 height 260
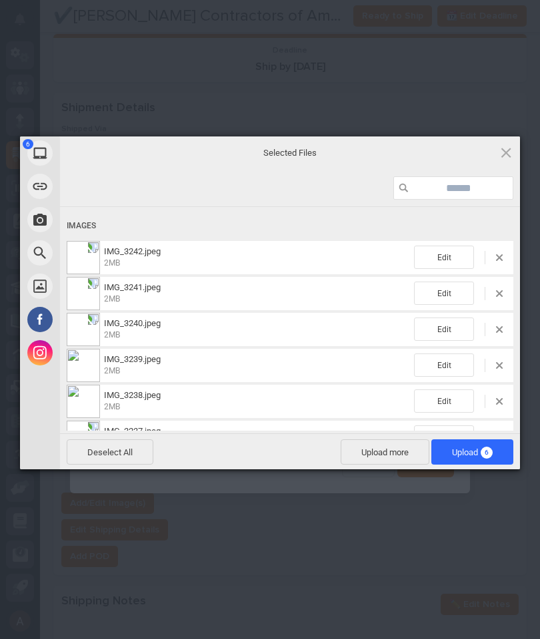
click at [486, 456] on span "6" at bounding box center [486, 453] width 12 height 12
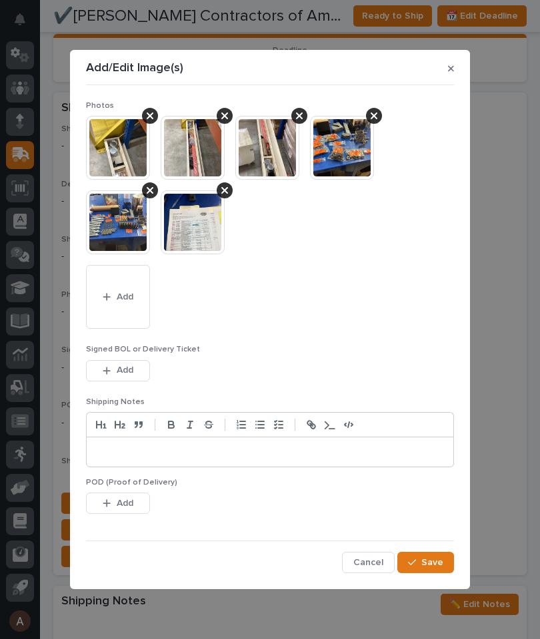
click at [436, 557] on span "Save" at bounding box center [432, 563] width 22 height 12
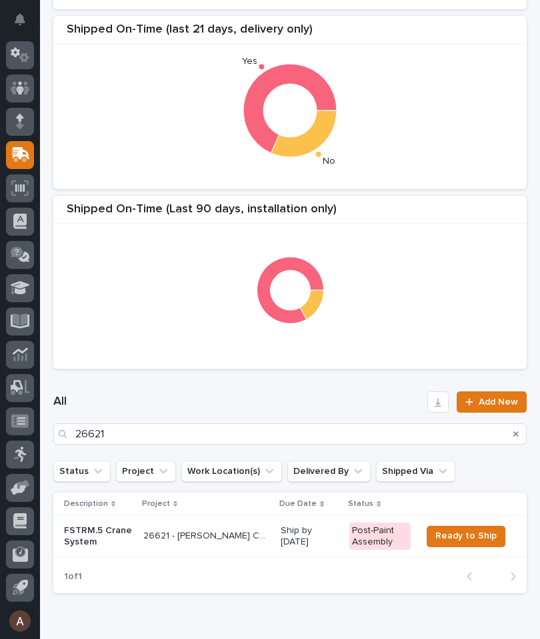
scroll to position [269, 0]
